Goal: Transaction & Acquisition: Subscribe to service/newsletter

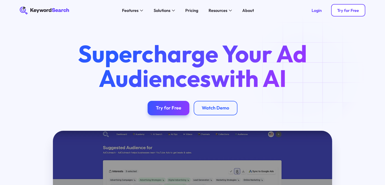
click at [339, 10] on div "Try for Free" at bounding box center [348, 10] width 22 height 5
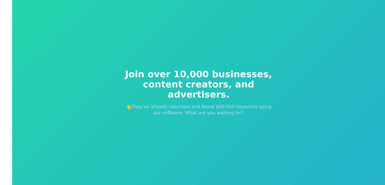
click at [178, 91] on span "content creators, and advertisers." at bounding box center [199, 89] width 154 height 20
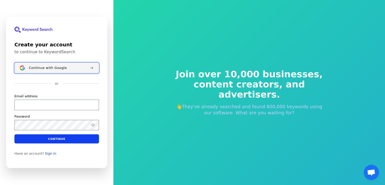
click at [34, 65] on button "Continue with Google" at bounding box center [56, 67] width 84 height 11
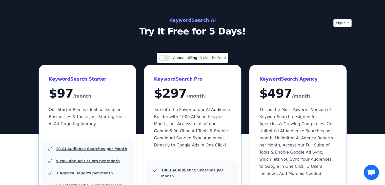
click at [177, 21] on h2 "KeywordSearch AI" at bounding box center [192, 20] width 227 height 8
click at [182, 20] on h2 "KeywordSearch AI" at bounding box center [192, 20] width 227 height 8
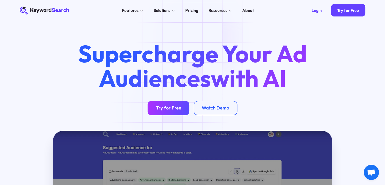
click at [172, 111] on div "Try for Free" at bounding box center [168, 108] width 25 height 6
